Goal: Transaction & Acquisition: Book appointment/travel/reservation

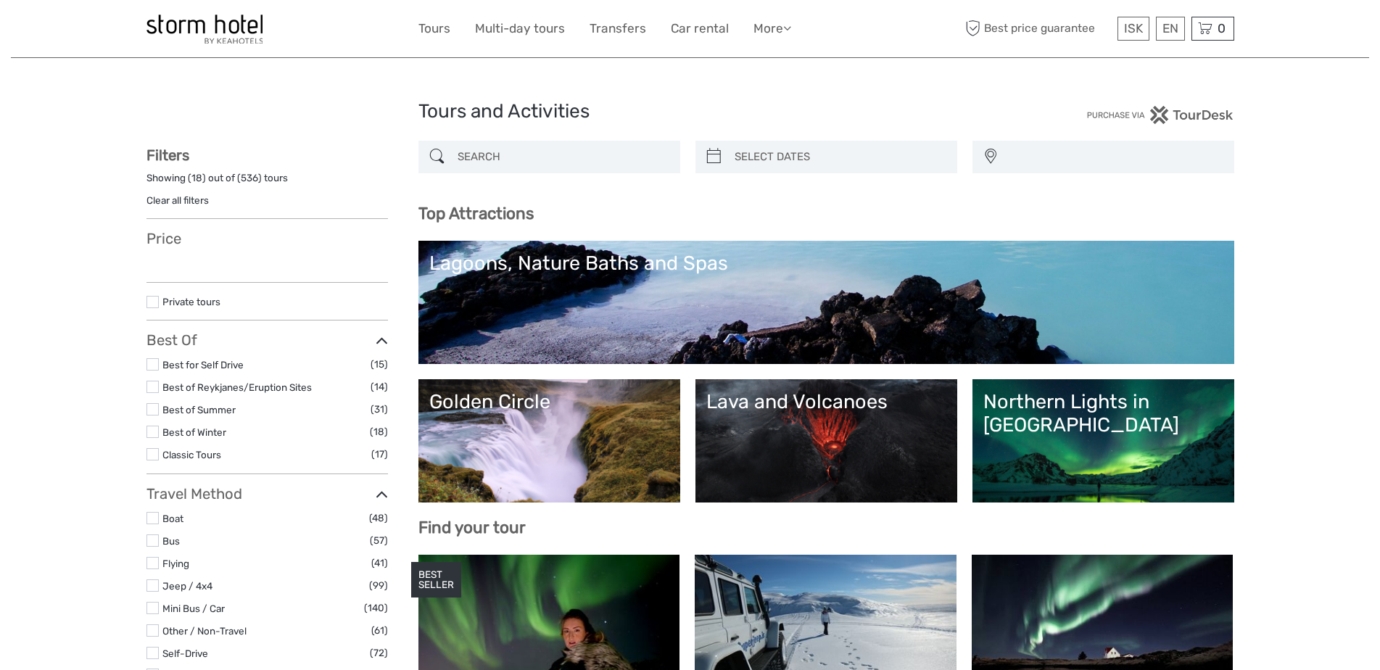
select select
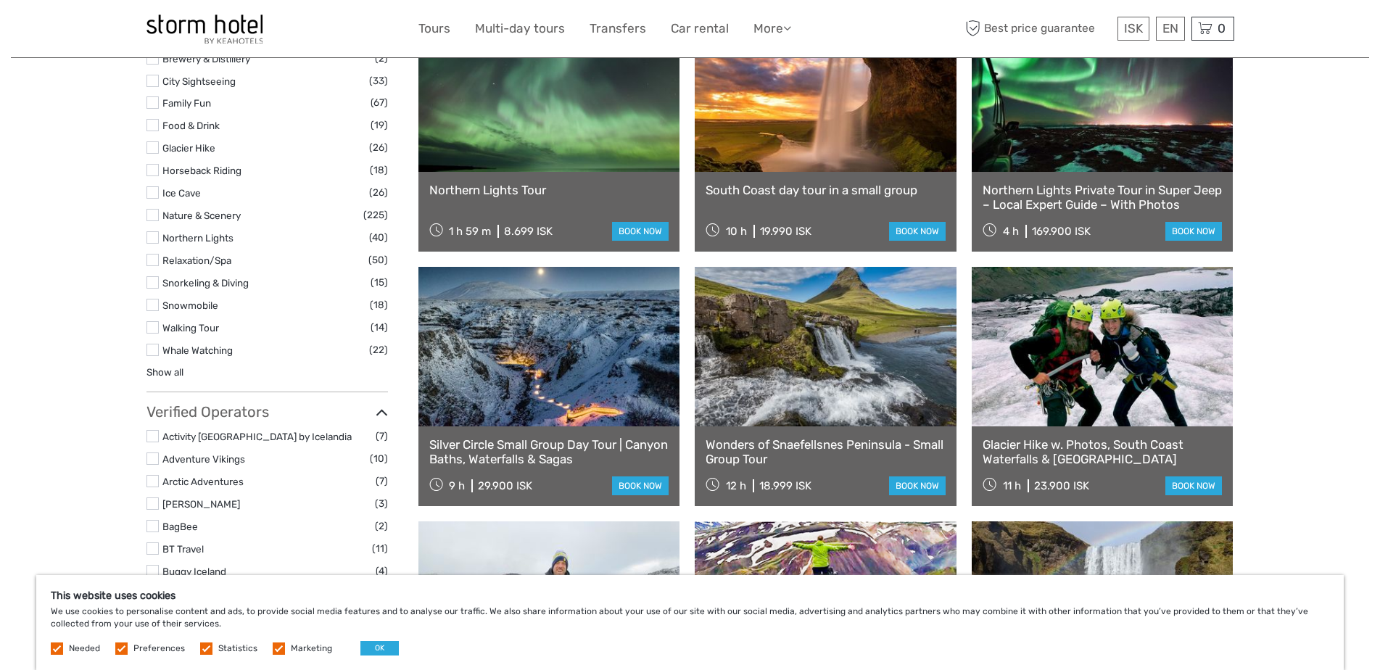
scroll to position [1309, 0]
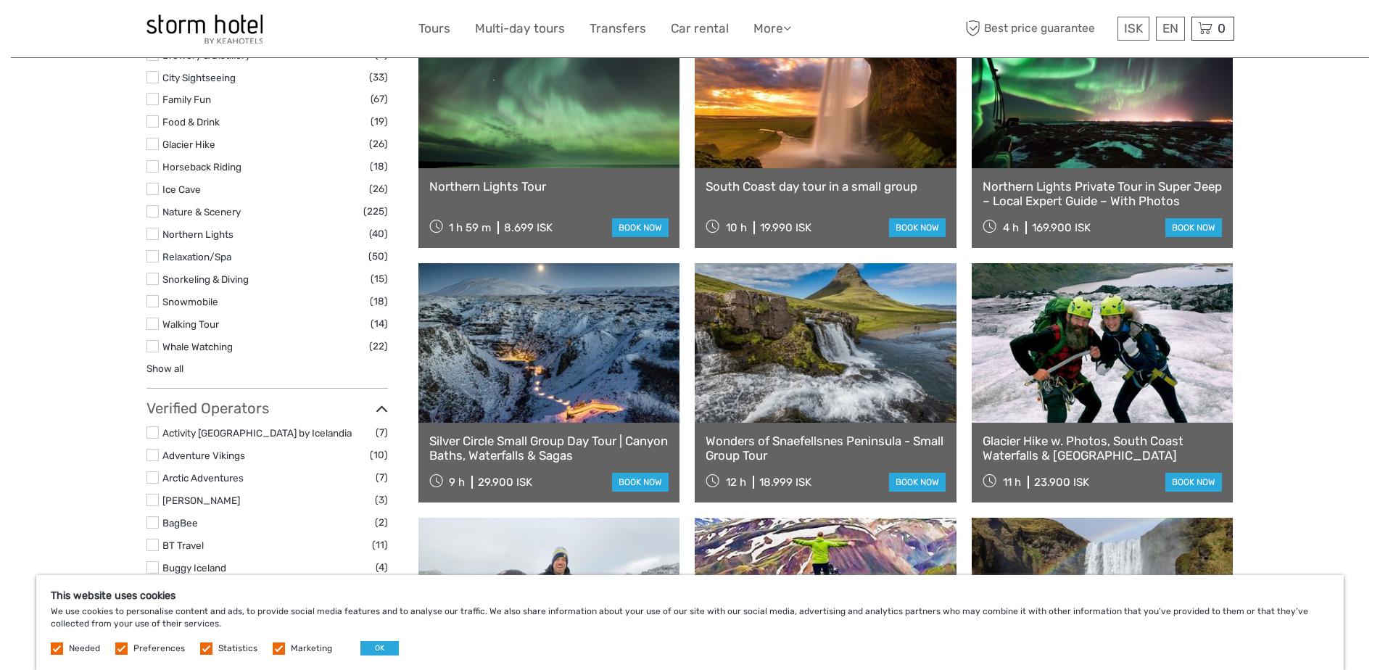
click at [1180, 341] on link at bounding box center [1103, 343] width 262 height 160
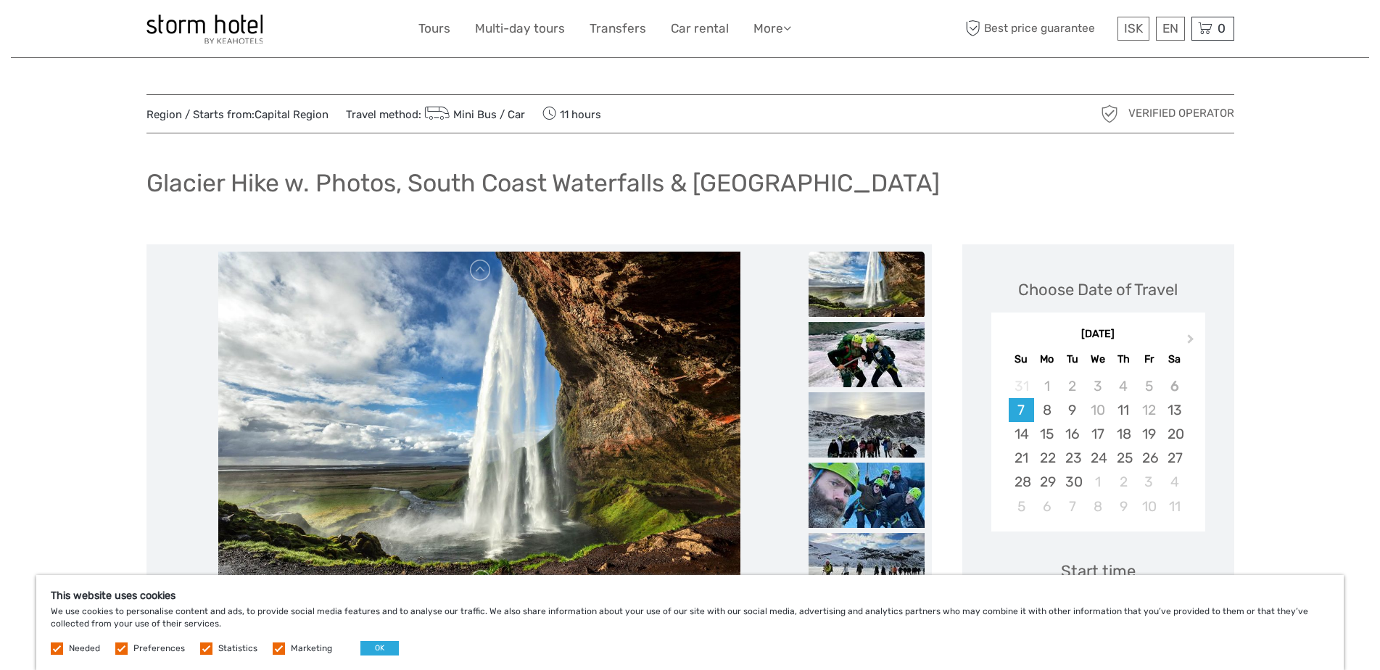
drag, startPoint x: 1384, startPoint y: 88, endPoint x: 1391, endPoint y: 77, distance: 13.1
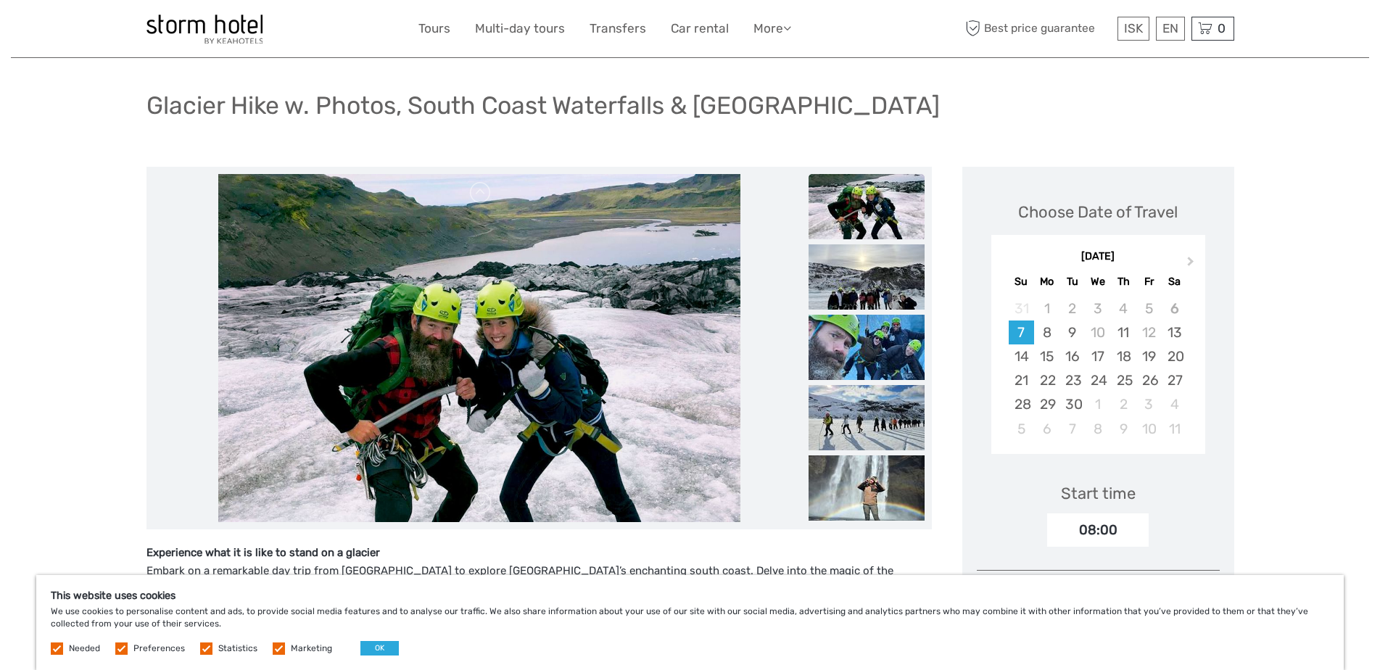
scroll to position [156, 0]
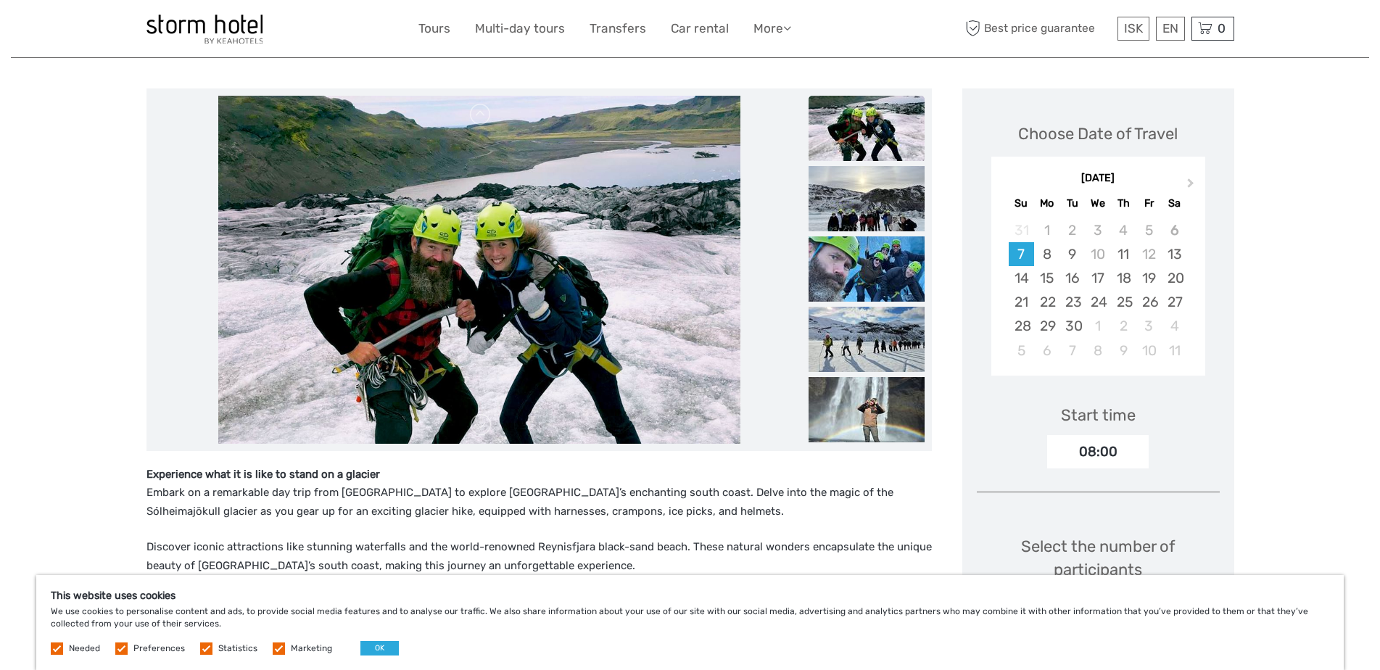
click at [695, 256] on img at bounding box center [479, 270] width 522 height 348
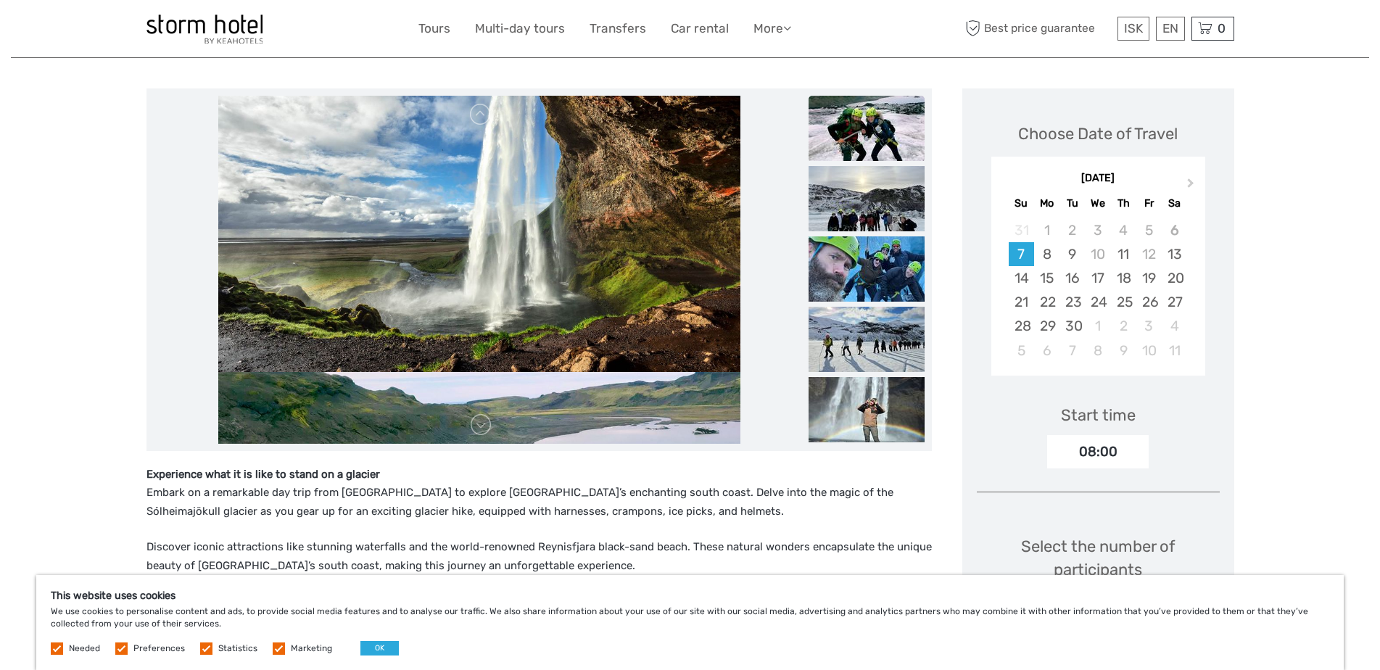
drag, startPoint x: 592, startPoint y: 231, endPoint x: 575, endPoint y: 484, distance: 253.6
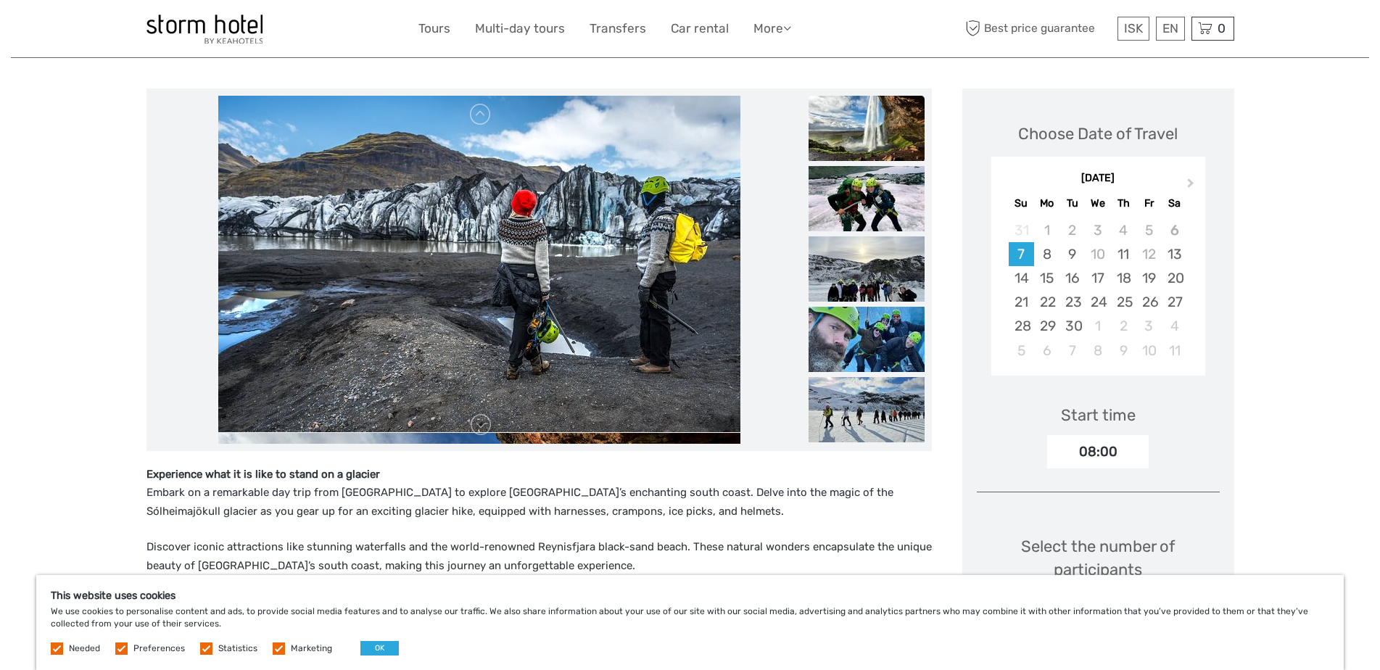
drag, startPoint x: 664, startPoint y: 174, endPoint x: 608, endPoint y: 496, distance: 326.9
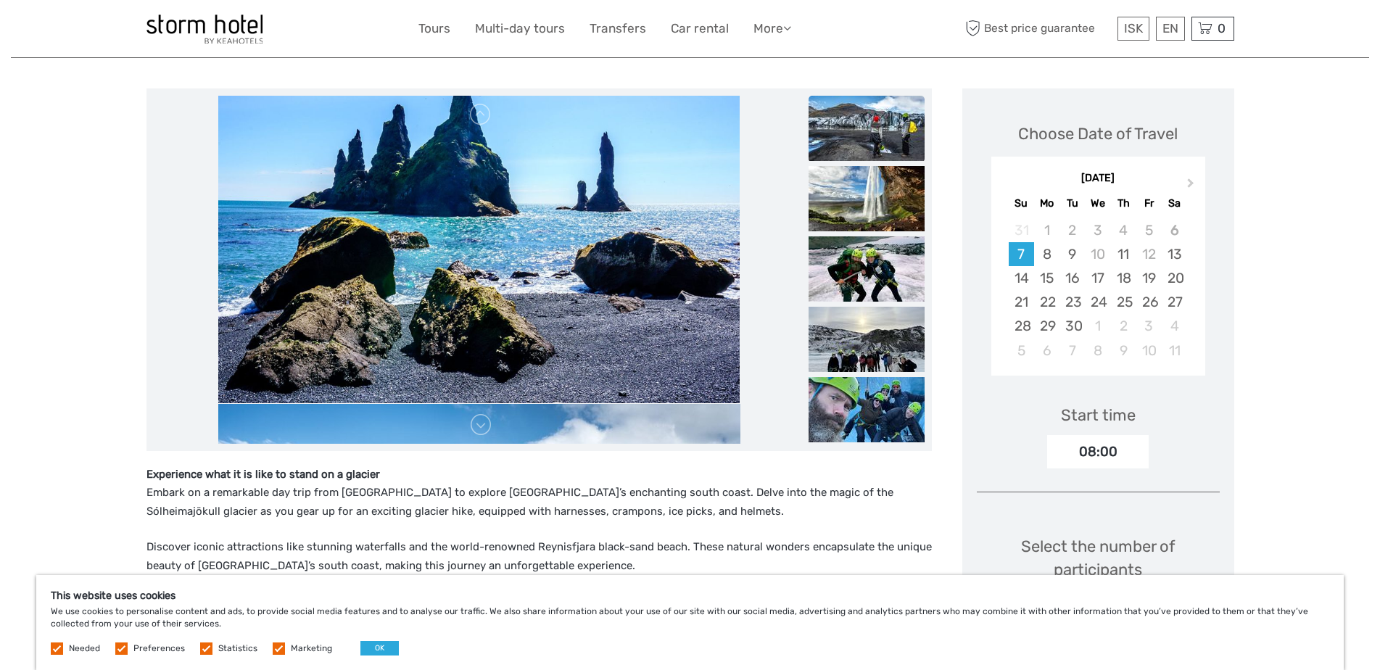
drag, startPoint x: 672, startPoint y: 186, endPoint x: 632, endPoint y: 463, distance: 279.8
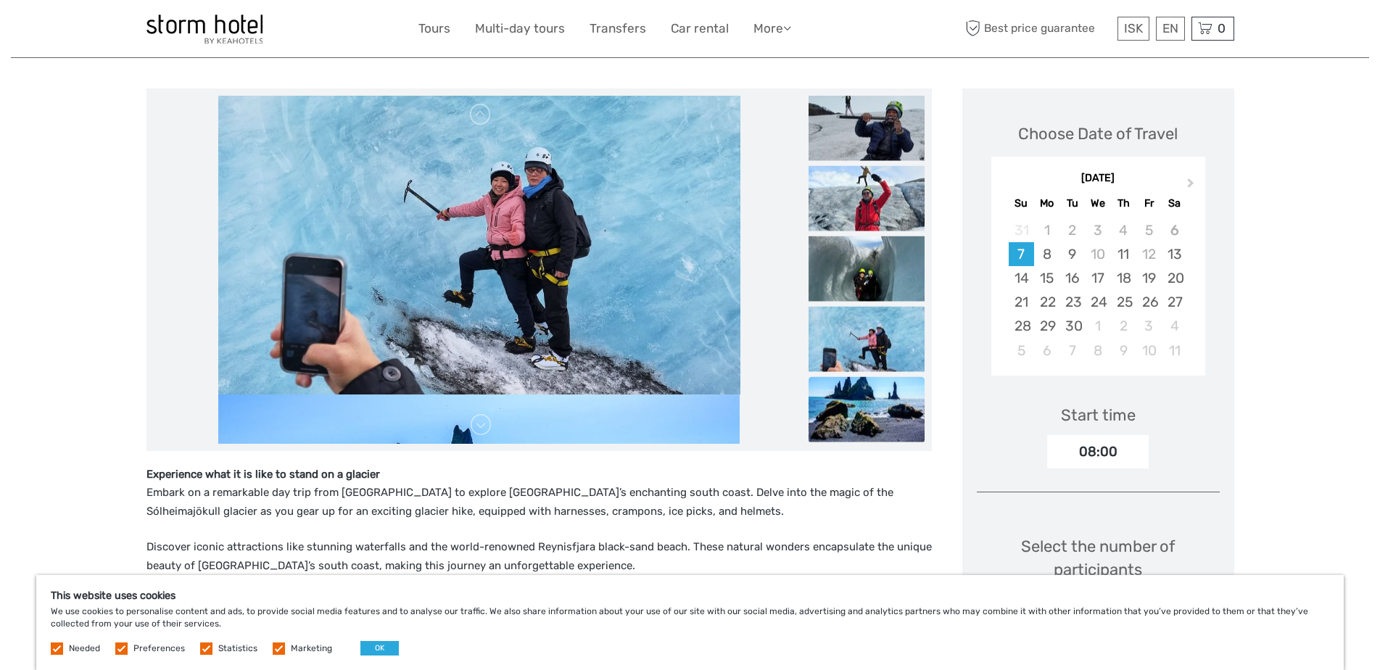
drag, startPoint x: 676, startPoint y: 194, endPoint x: 647, endPoint y: 494, distance: 301.6
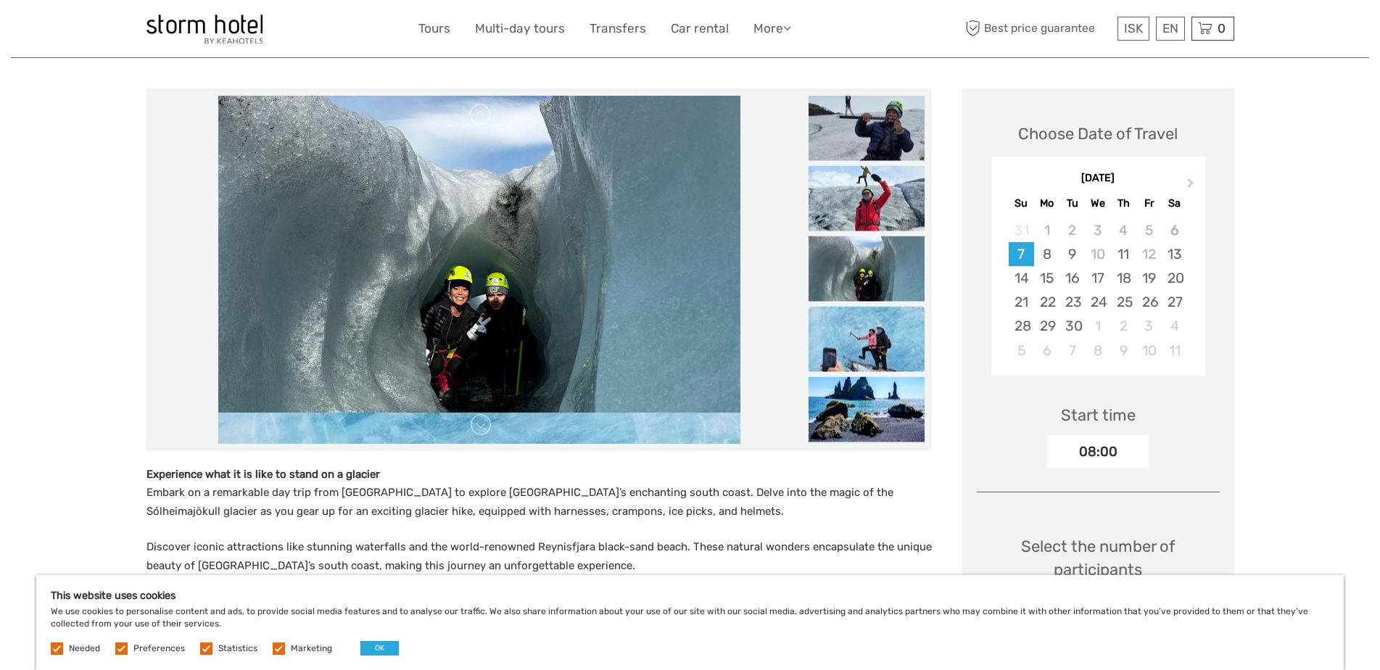
drag, startPoint x: 671, startPoint y: 183, endPoint x: 653, endPoint y: 500, distance: 318.1
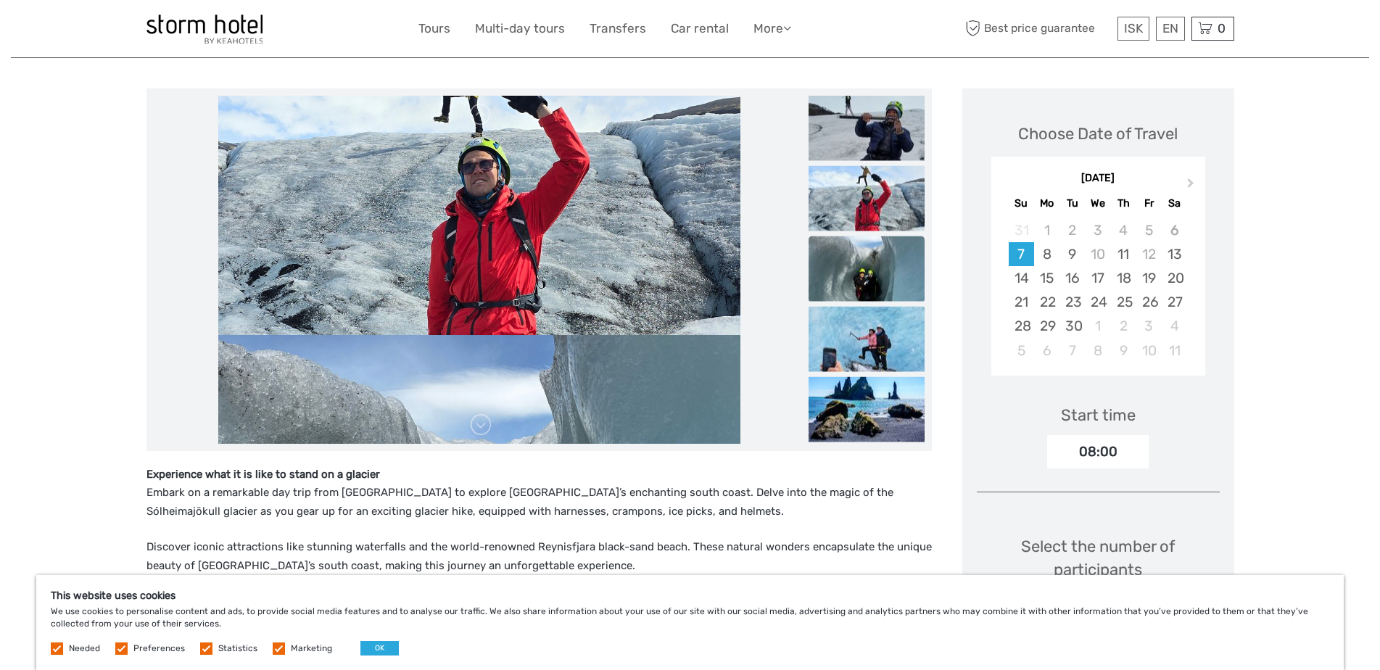
drag, startPoint x: 662, startPoint y: 201, endPoint x: 629, endPoint y: 487, distance: 287.5
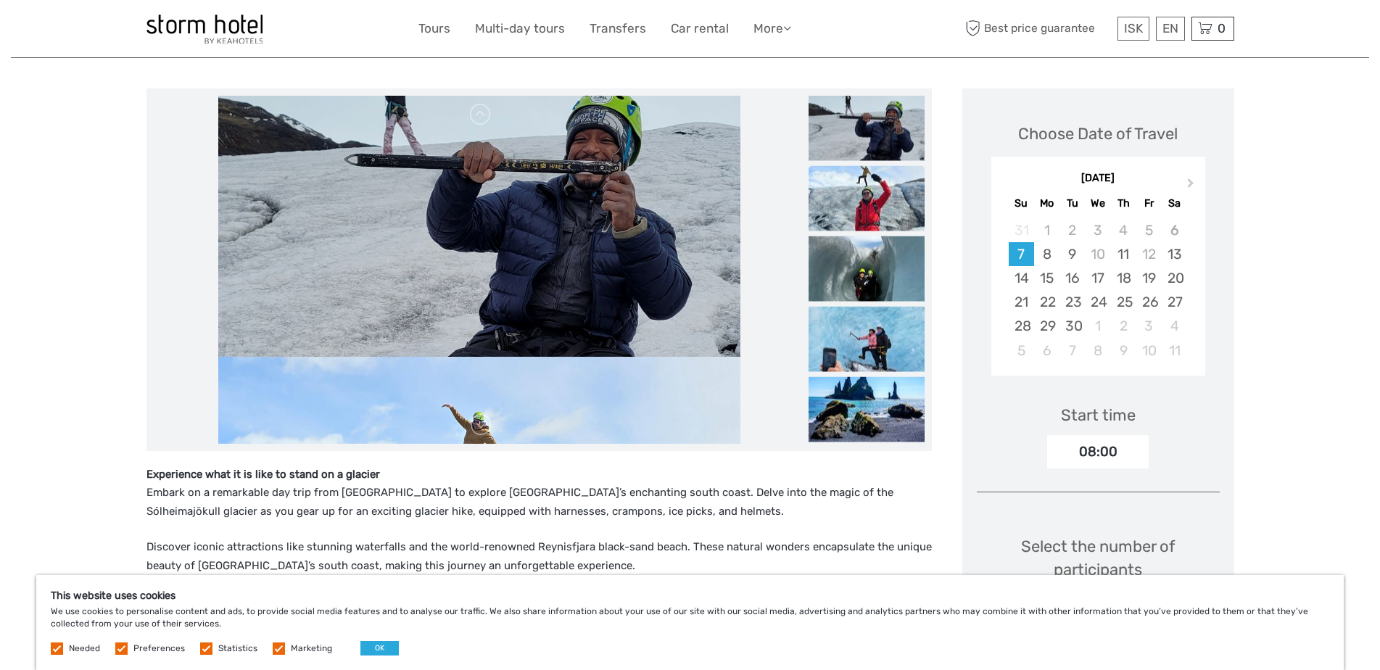
drag, startPoint x: 653, startPoint y: 196, endPoint x: 645, endPoint y: 460, distance: 264.1
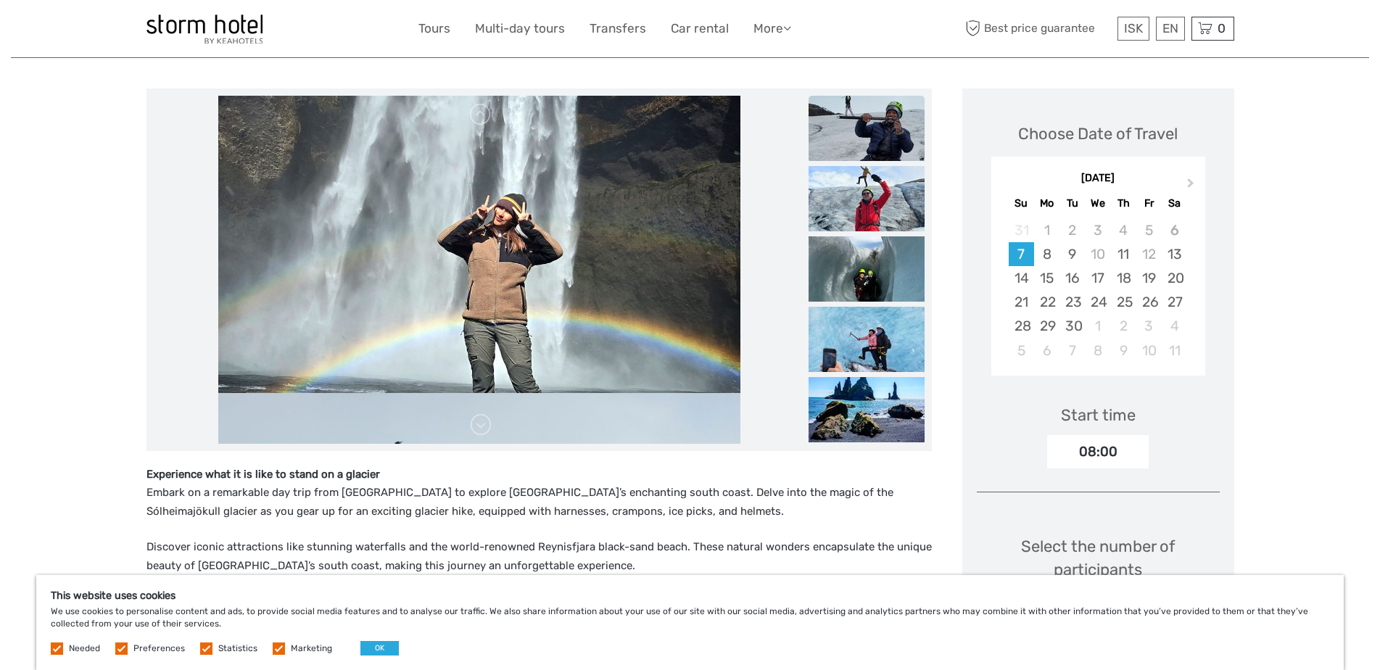
drag, startPoint x: 679, startPoint y: 200, endPoint x: 626, endPoint y: 525, distance: 329.1
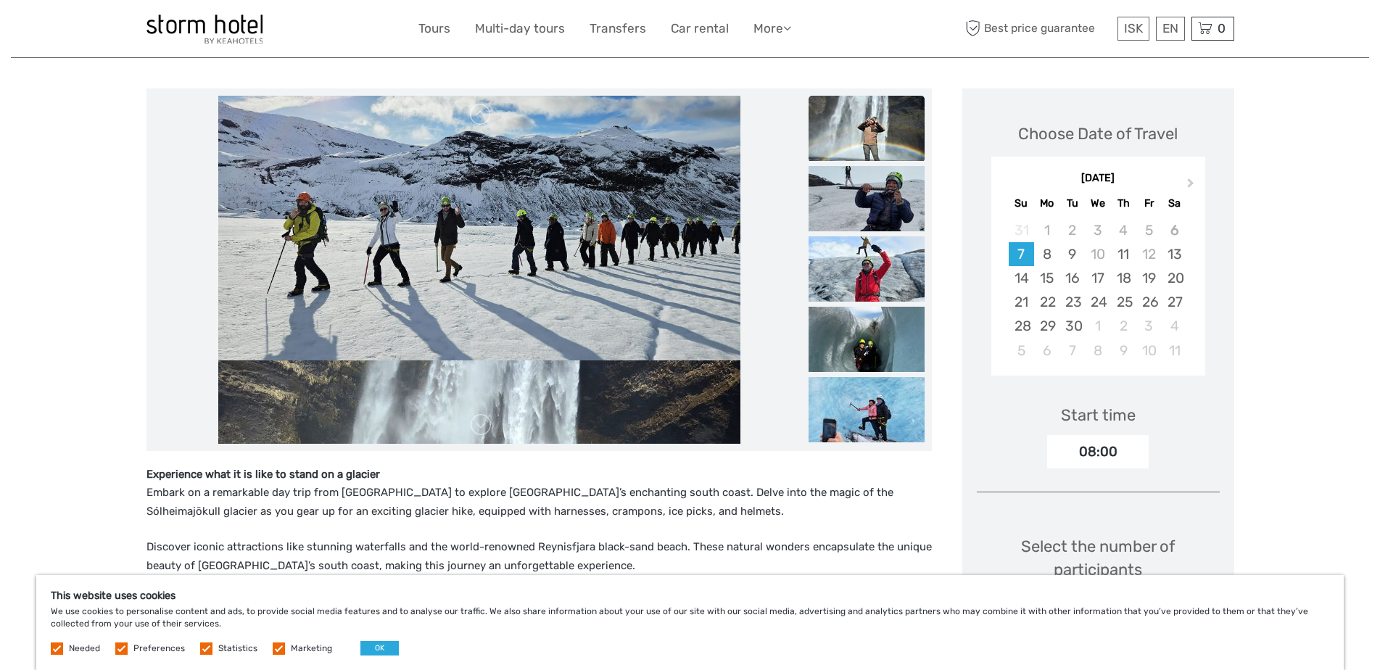
drag, startPoint x: 668, startPoint y: 207, endPoint x: 663, endPoint y: 486, distance: 278.5
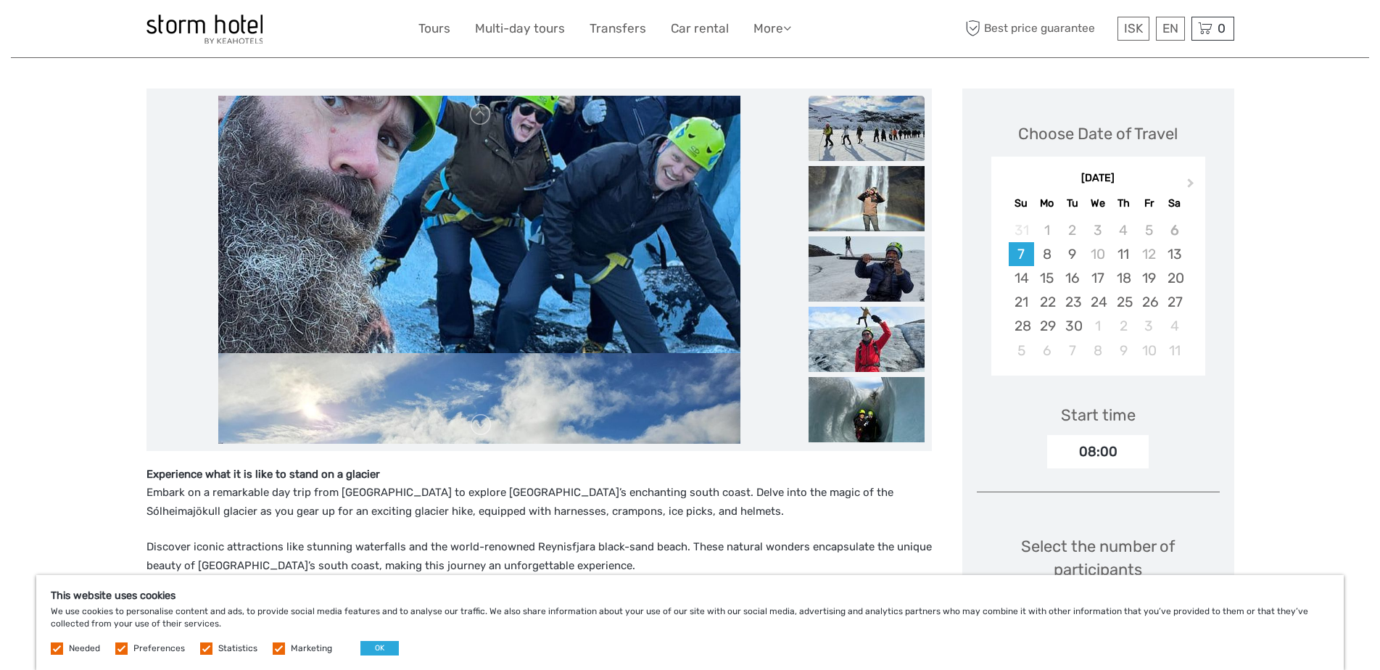
drag, startPoint x: 697, startPoint y: 168, endPoint x: 672, endPoint y: 444, distance: 277.3
click at [672, 444] on div at bounding box center [538, 269] width 785 height 363
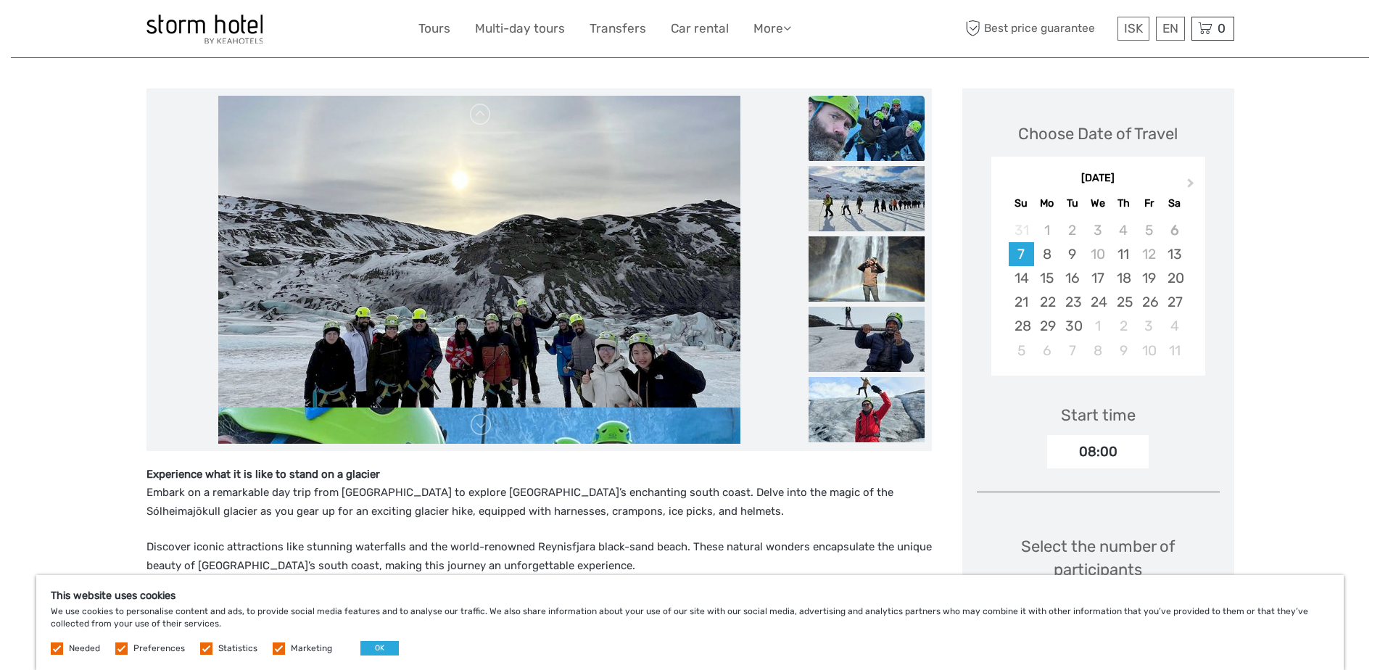
drag, startPoint x: 708, startPoint y: 142, endPoint x: 675, endPoint y: 454, distance: 313.5
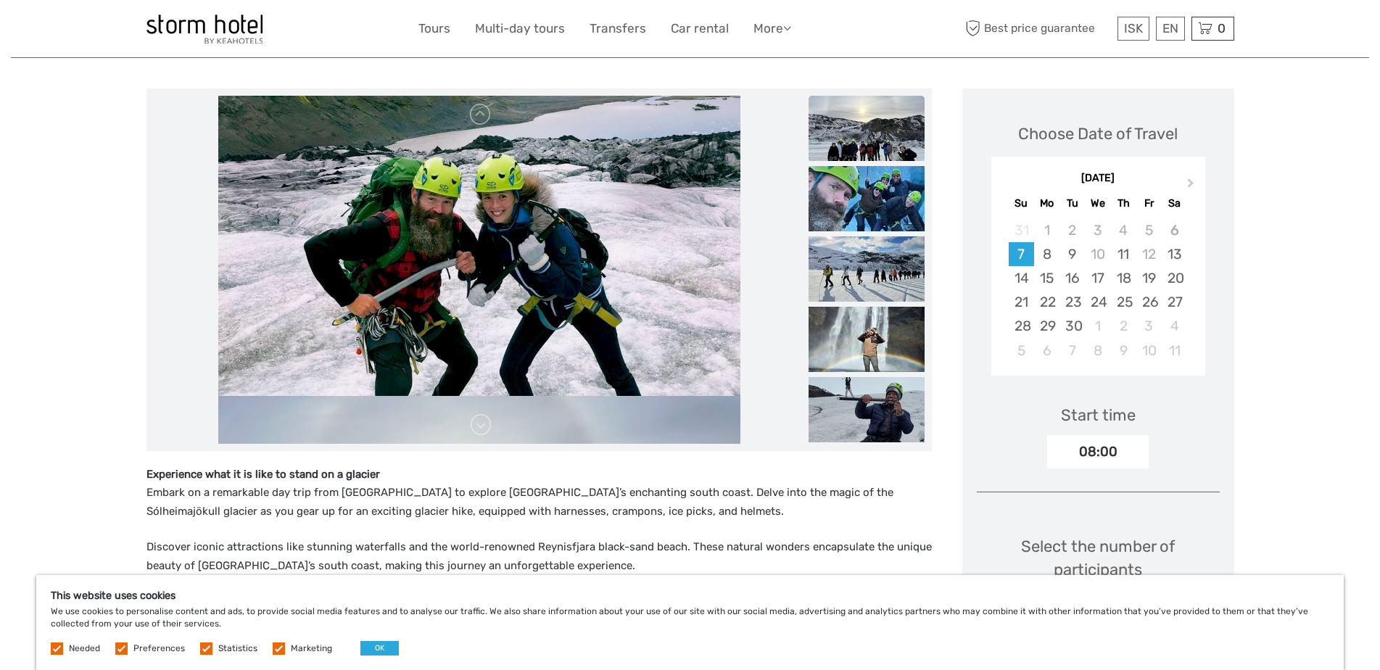
drag, startPoint x: 688, startPoint y: 183, endPoint x: 653, endPoint y: 490, distance: 308.7
